Goal: Information Seeking & Learning: Learn about a topic

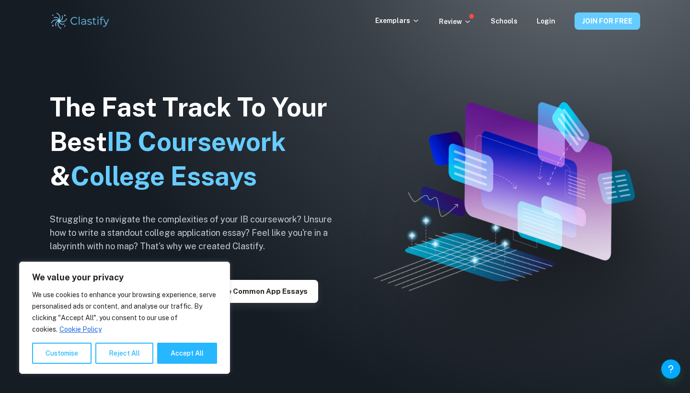
click at [595, 19] on button "JOIN FOR FREE" at bounding box center [607, 20] width 66 height 17
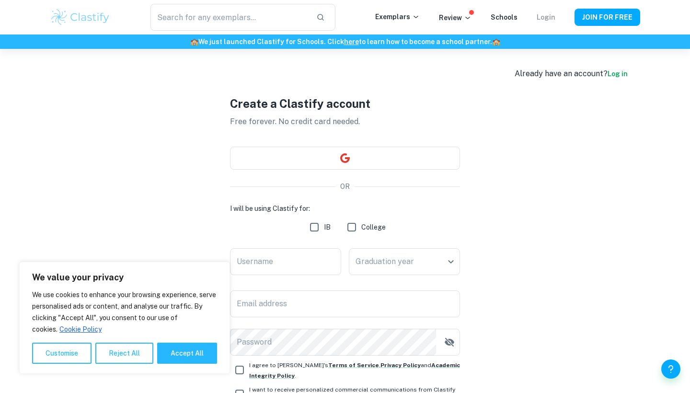
click at [546, 18] on link "Login" at bounding box center [546, 17] width 19 height 8
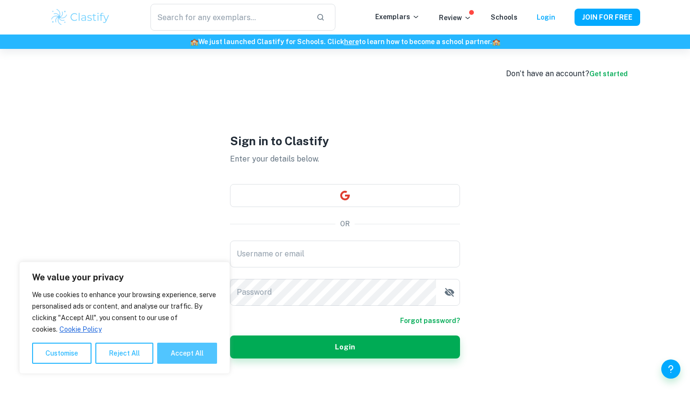
click at [187, 348] on button "Accept All" at bounding box center [187, 353] width 60 height 21
checkbox input "true"
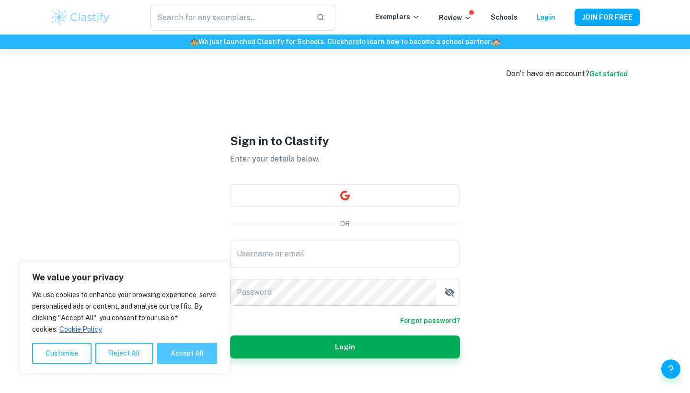
checkbox input "true"
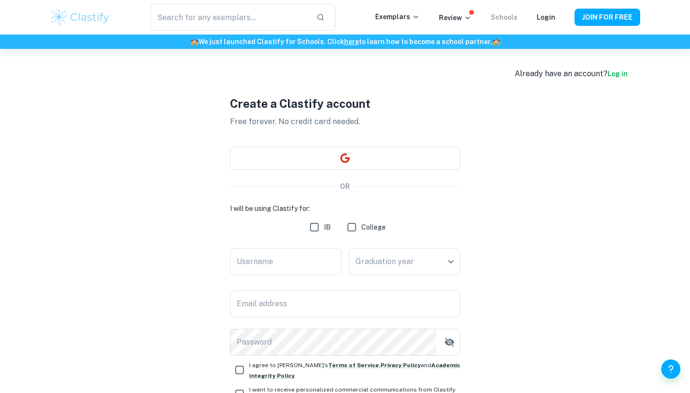
click at [516, 16] on link "Schools" at bounding box center [504, 17] width 27 height 8
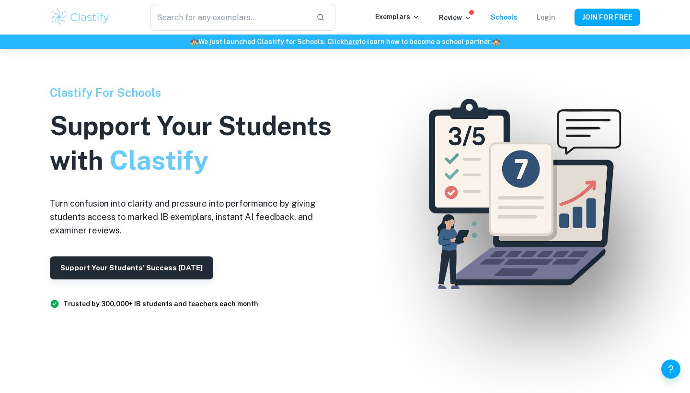
click at [550, 14] on link "Login" at bounding box center [546, 17] width 19 height 8
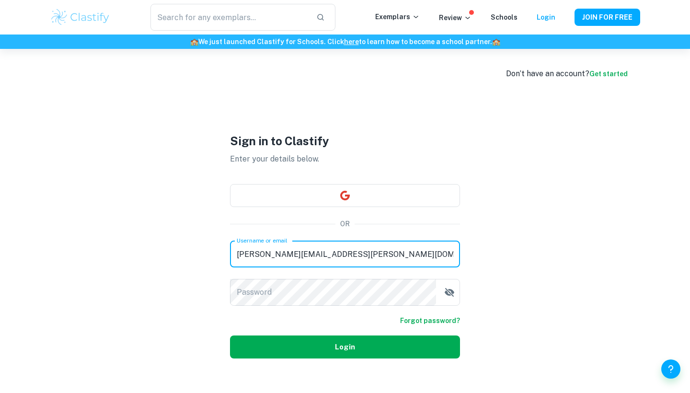
type input "jocelyn.situmeang@sma-ktb.sch.id"
click at [445, 339] on button "Login" at bounding box center [345, 346] width 230 height 23
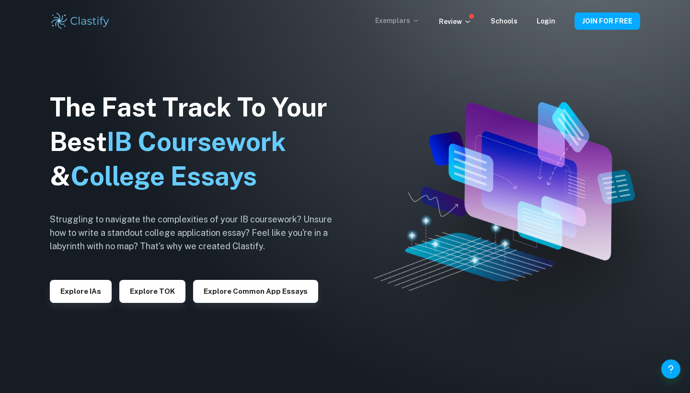
click at [397, 17] on p "Exemplars" at bounding box center [397, 20] width 45 height 11
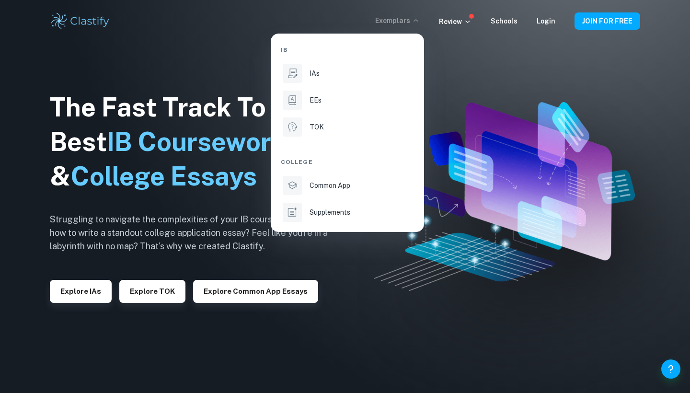
click at [499, 170] on div at bounding box center [345, 196] width 690 height 393
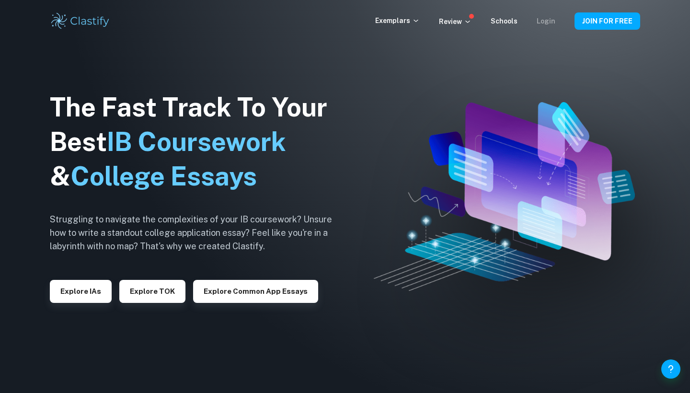
click at [548, 21] on link "Login" at bounding box center [546, 21] width 19 height 8
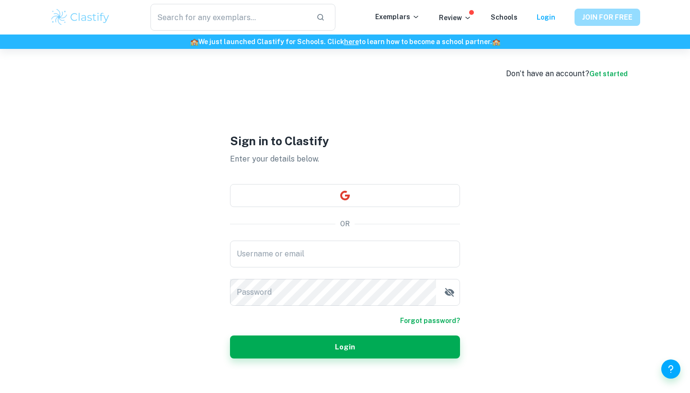
click at [591, 23] on button "JOIN FOR FREE" at bounding box center [607, 17] width 66 height 17
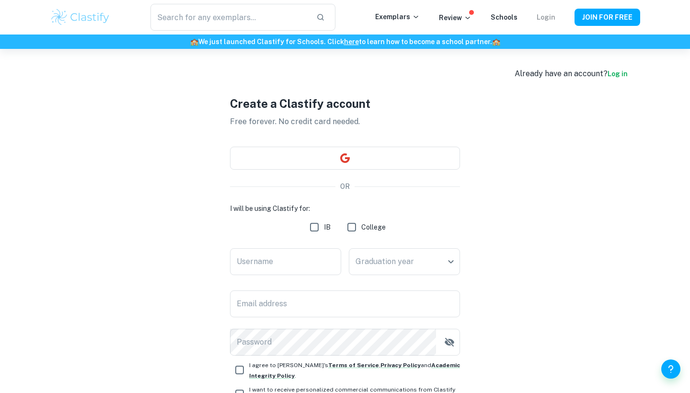
click at [545, 18] on link "Login" at bounding box center [546, 17] width 19 height 8
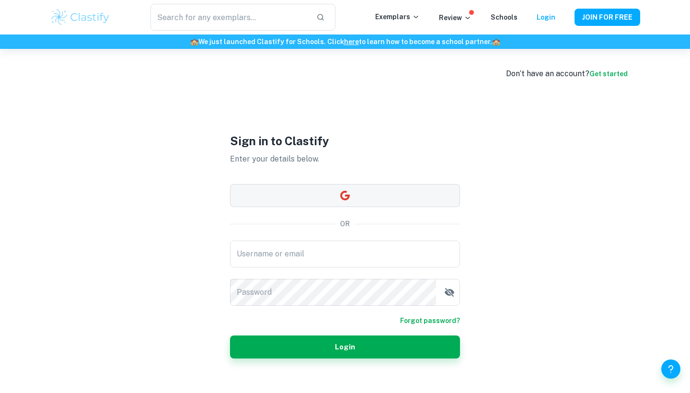
click at [371, 185] on button "button" at bounding box center [345, 195] width 230 height 23
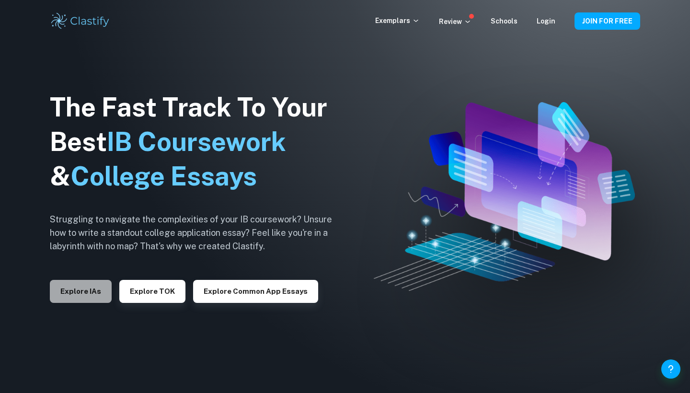
click at [78, 292] on button "Explore IAs" at bounding box center [81, 291] width 62 height 23
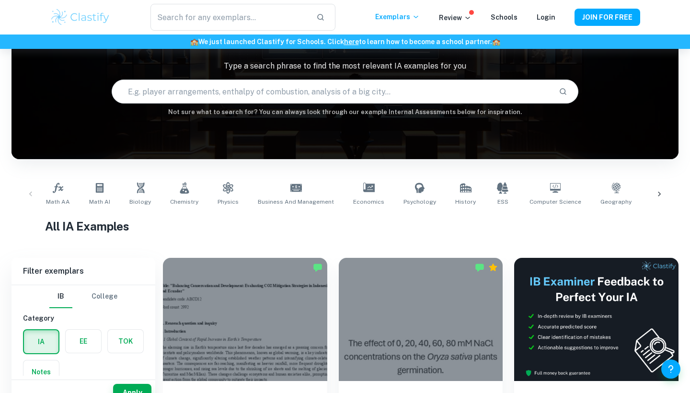
scroll to position [82, 0]
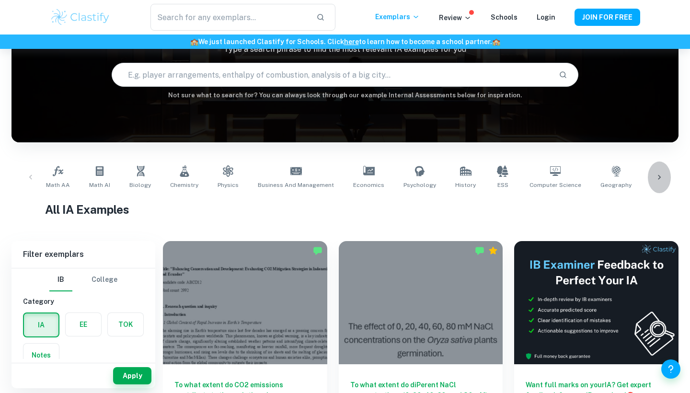
click at [662, 175] on icon at bounding box center [659, 177] width 10 height 10
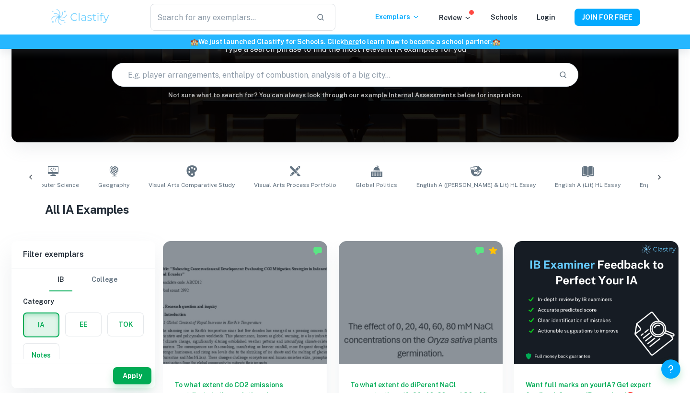
scroll to position [0, 539]
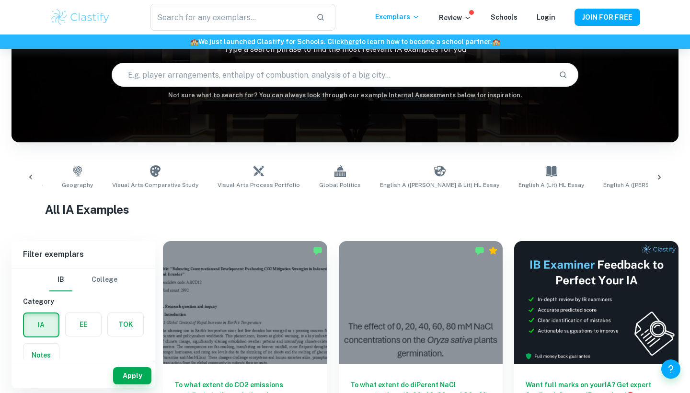
click at [29, 173] on icon at bounding box center [31, 177] width 10 height 10
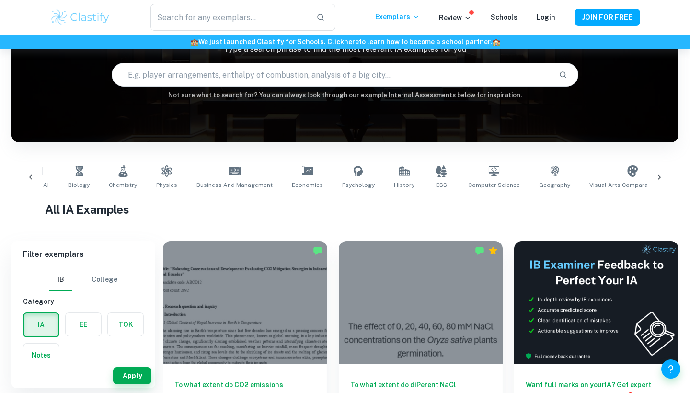
scroll to position [0, 0]
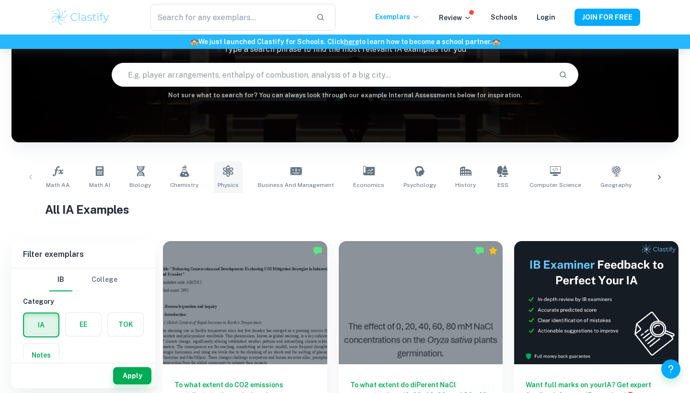
click at [229, 170] on icon at bounding box center [228, 170] width 10 height 11
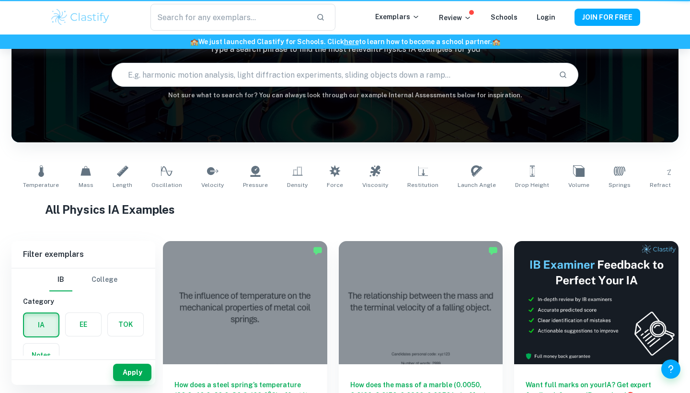
type input "Physics"
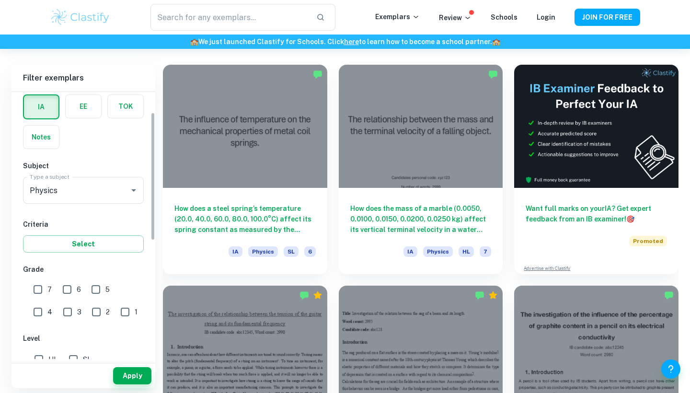
scroll to position [42, 0]
click at [35, 288] on input "7" at bounding box center [37, 288] width 19 height 19
checkbox input "true"
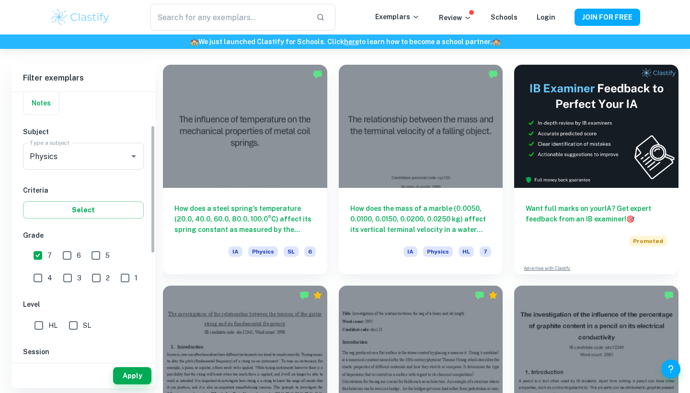
scroll to position [64, 0]
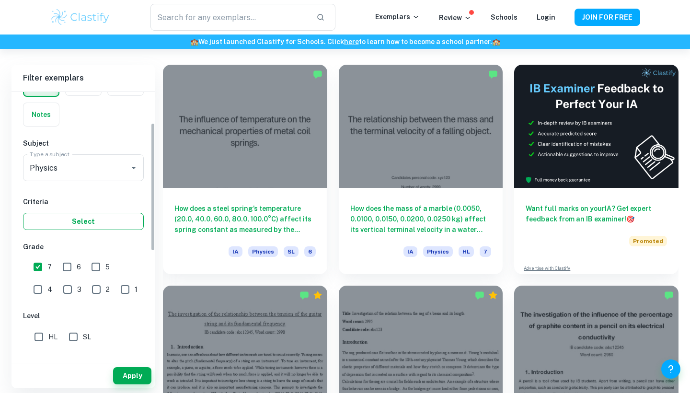
click at [99, 221] on button "Select" at bounding box center [83, 221] width 121 height 17
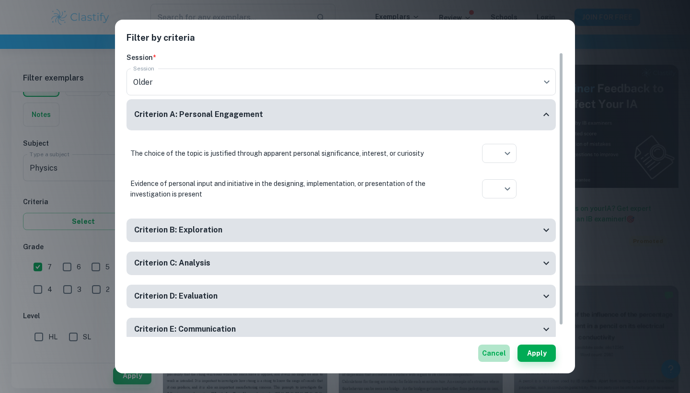
click at [500, 350] on button "Cancel" at bounding box center [494, 352] width 32 height 17
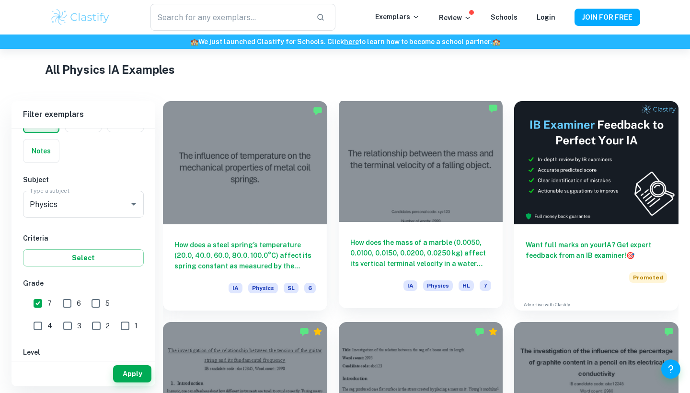
scroll to position [219, 0]
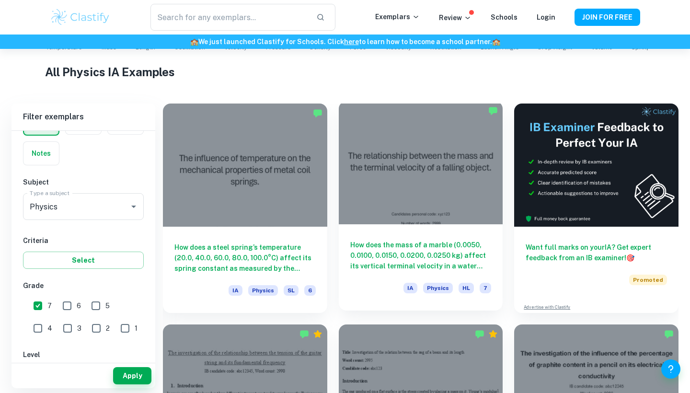
click at [430, 199] on div at bounding box center [421, 162] width 164 height 123
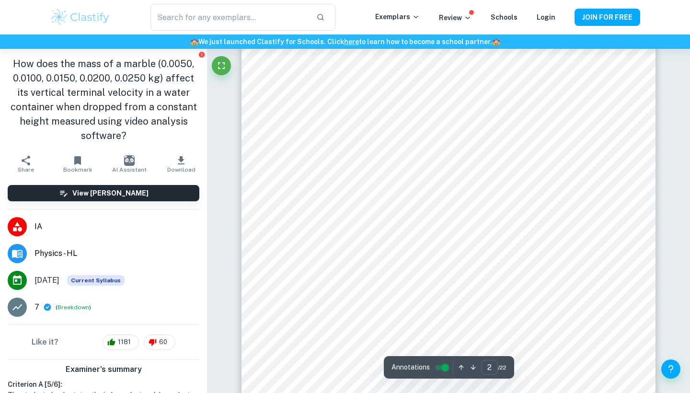
scroll to position [718, 0]
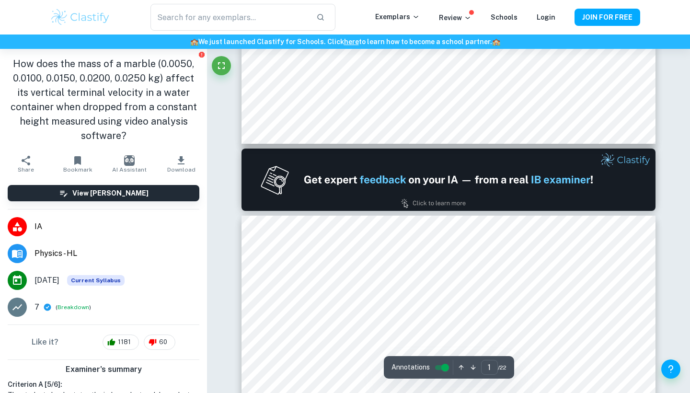
type input "2"
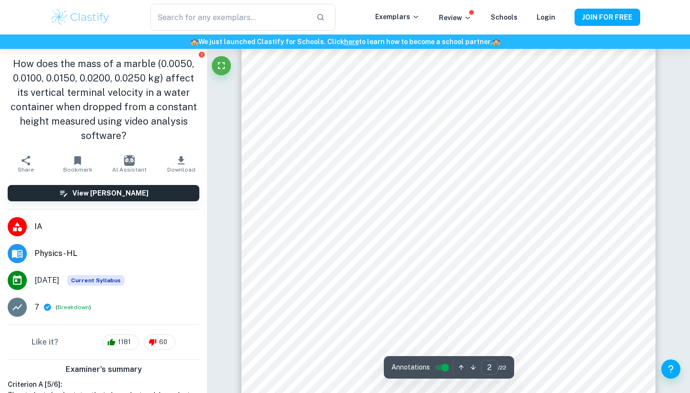
scroll to position [704, 0]
